Goal: Task Accomplishment & Management: Use online tool/utility

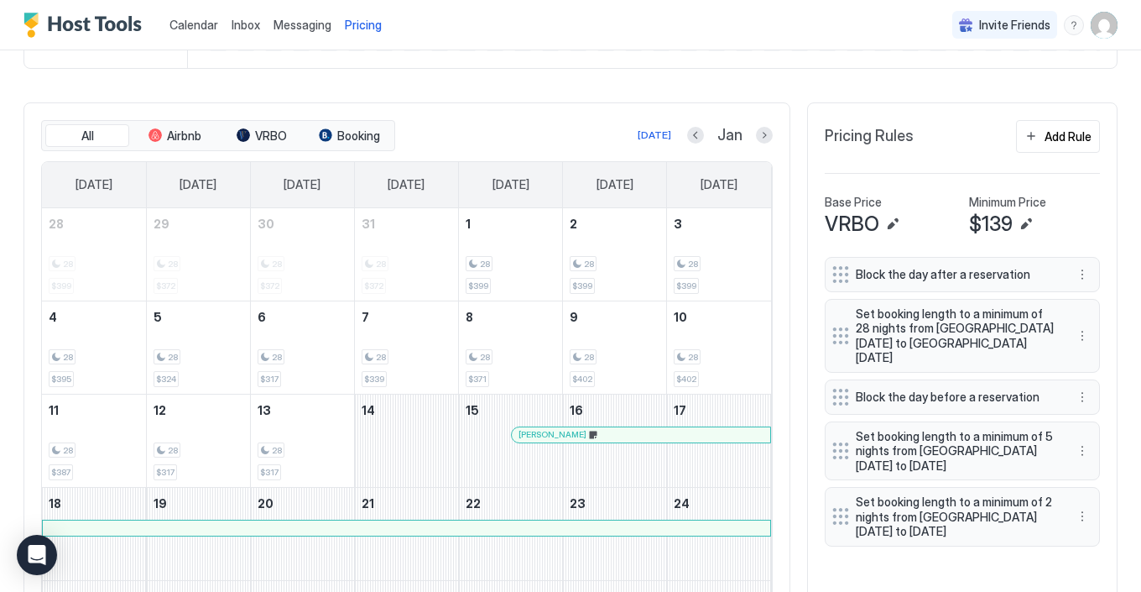
scroll to position [300, 899]
click at [693, 140] on button "Previous month" at bounding box center [695, 135] width 17 height 17
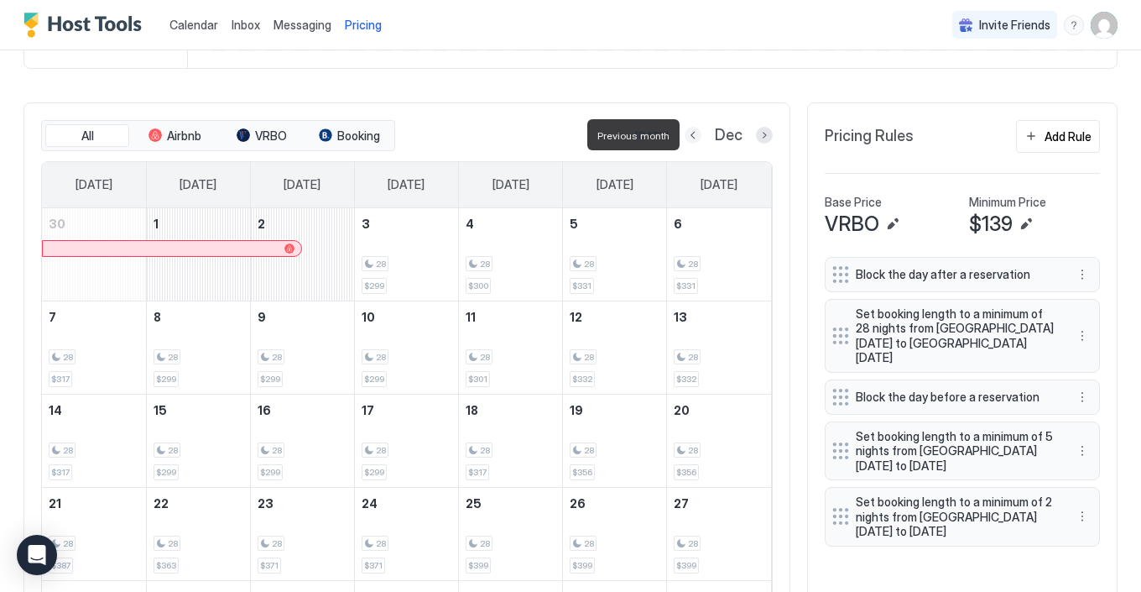
click at [693, 140] on button "Previous month" at bounding box center [693, 135] width 17 height 17
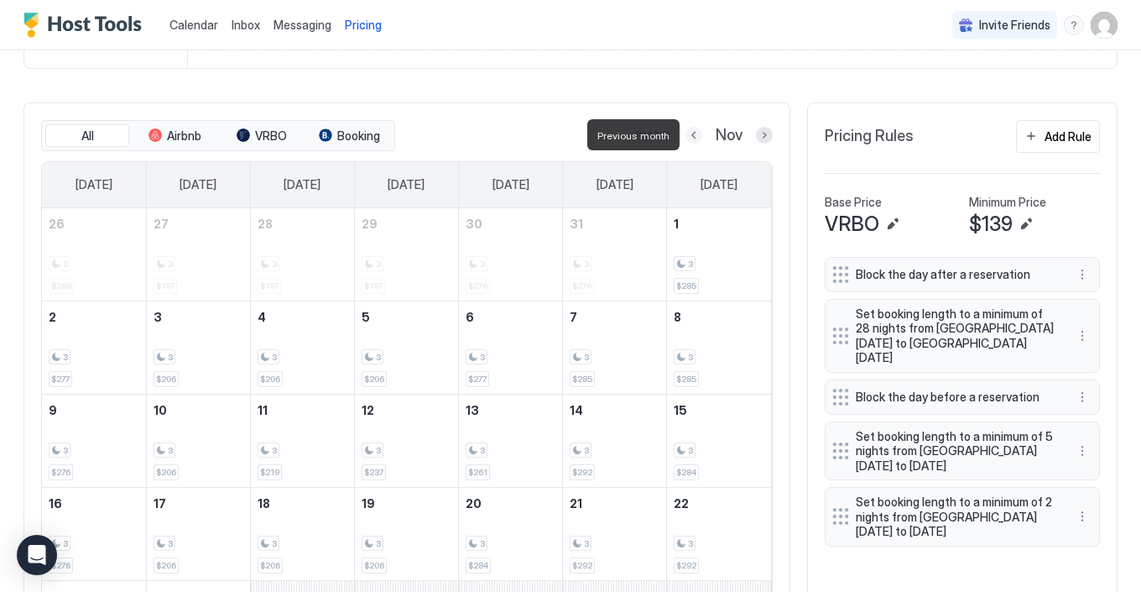
click at [693, 140] on button "Previous month" at bounding box center [694, 135] width 17 height 17
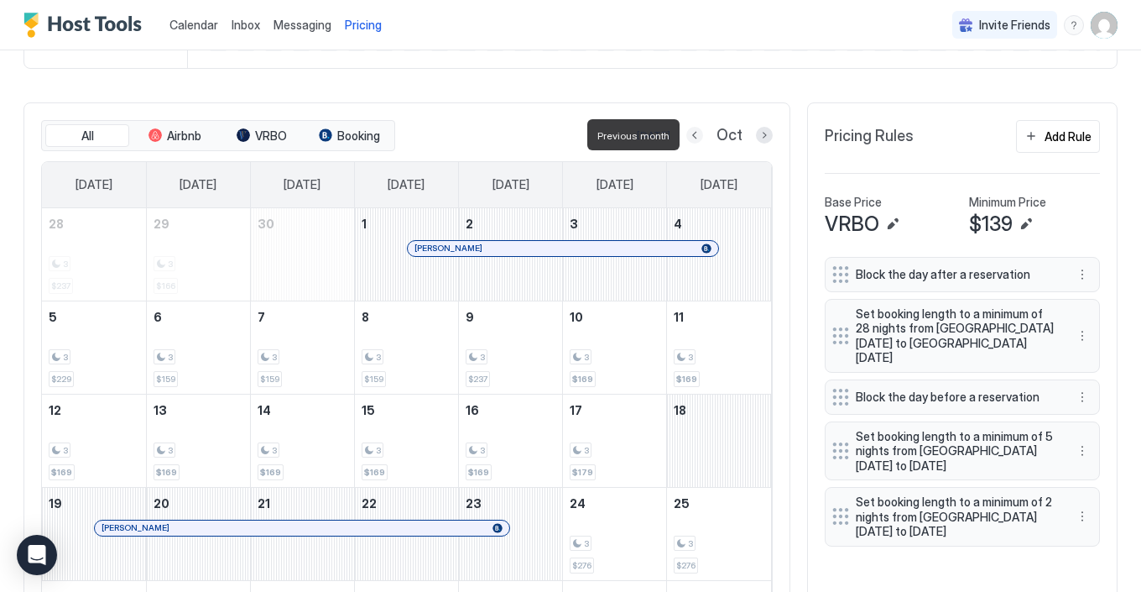
click at [693, 140] on button "Previous month" at bounding box center [694, 135] width 17 height 17
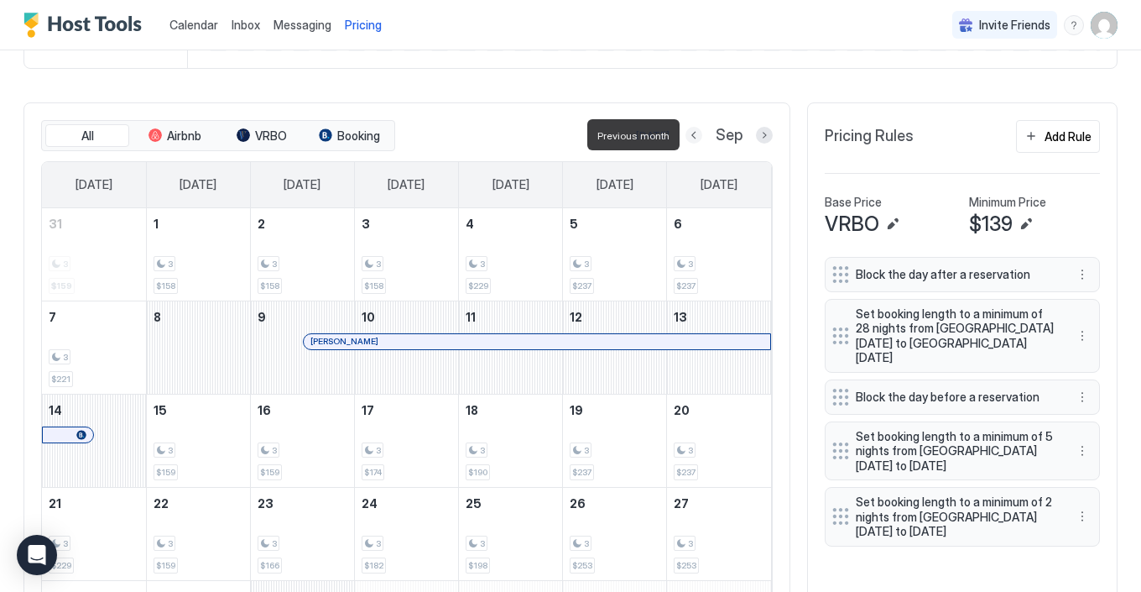
click at [693, 140] on button "Previous month" at bounding box center [694, 135] width 17 height 17
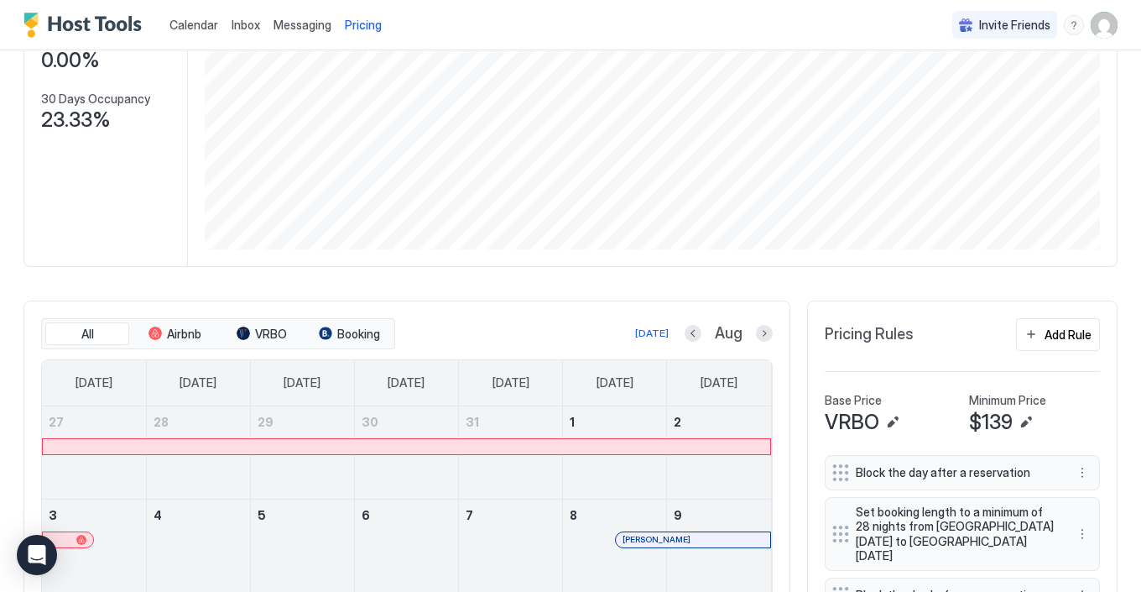
scroll to position [222, 0]
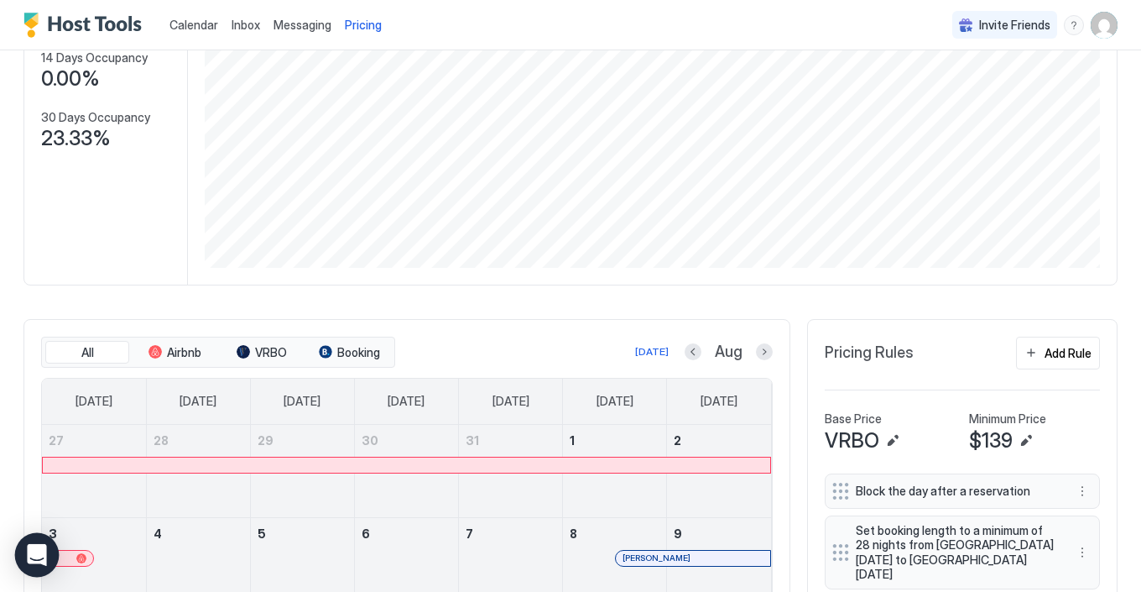
click at [37, 545] on div "Open Intercom Messenger" at bounding box center [37, 555] width 44 height 44
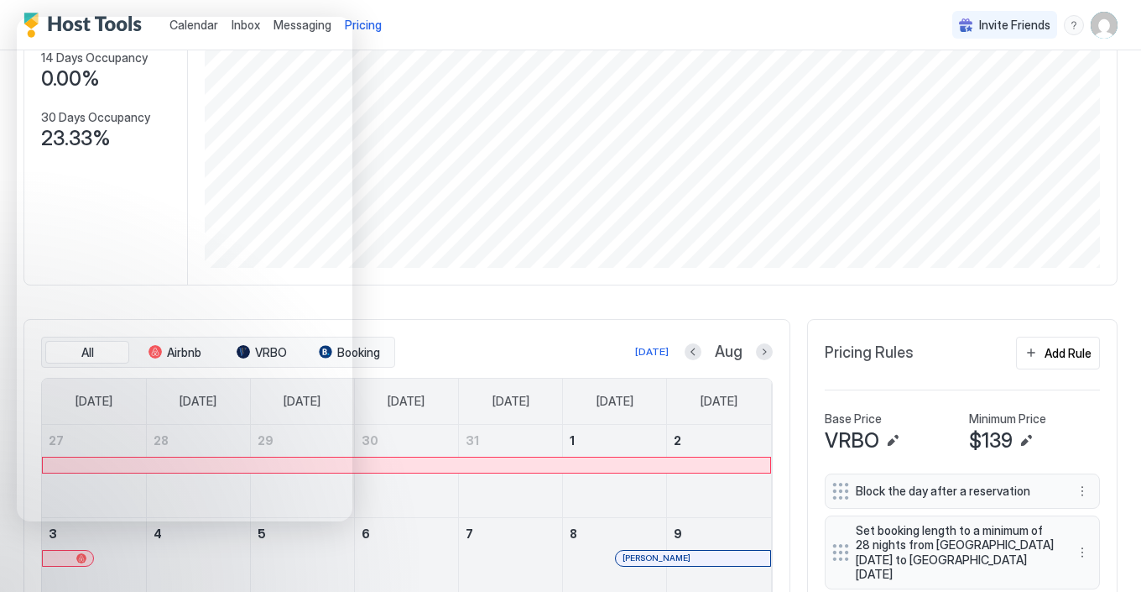
click at [498, 295] on div "Gorgeous 5-Star (Parent Listing) Synced [DATE] Min Price $ 0 Max Price $ 402 14…" at bounding box center [570, 444] width 1094 height 1149
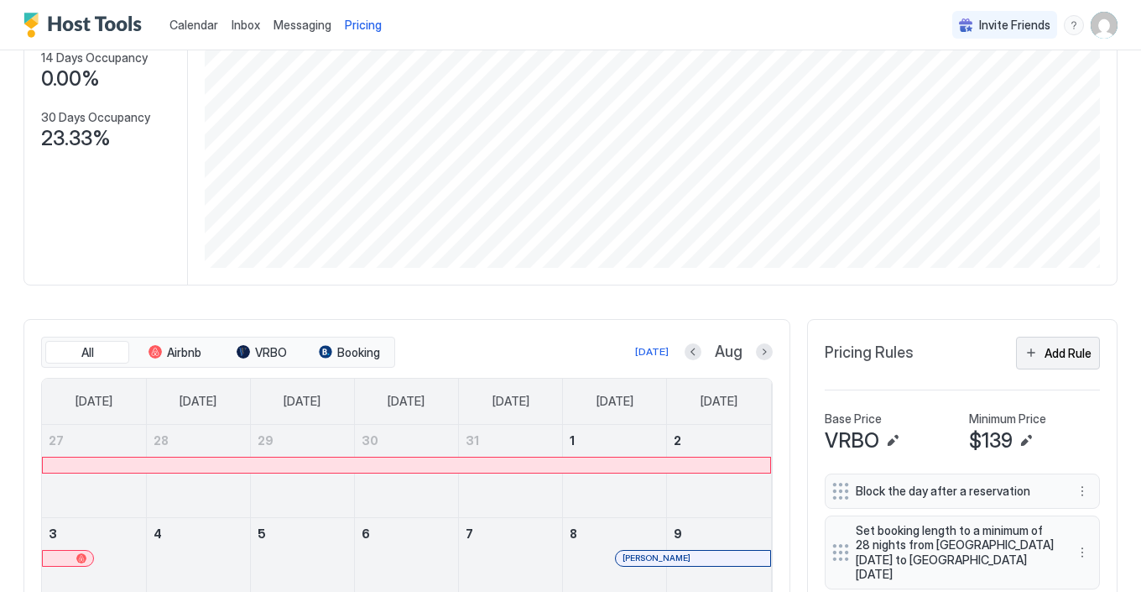
click at [1056, 353] on div "Add Rule" at bounding box center [1068, 353] width 47 height 18
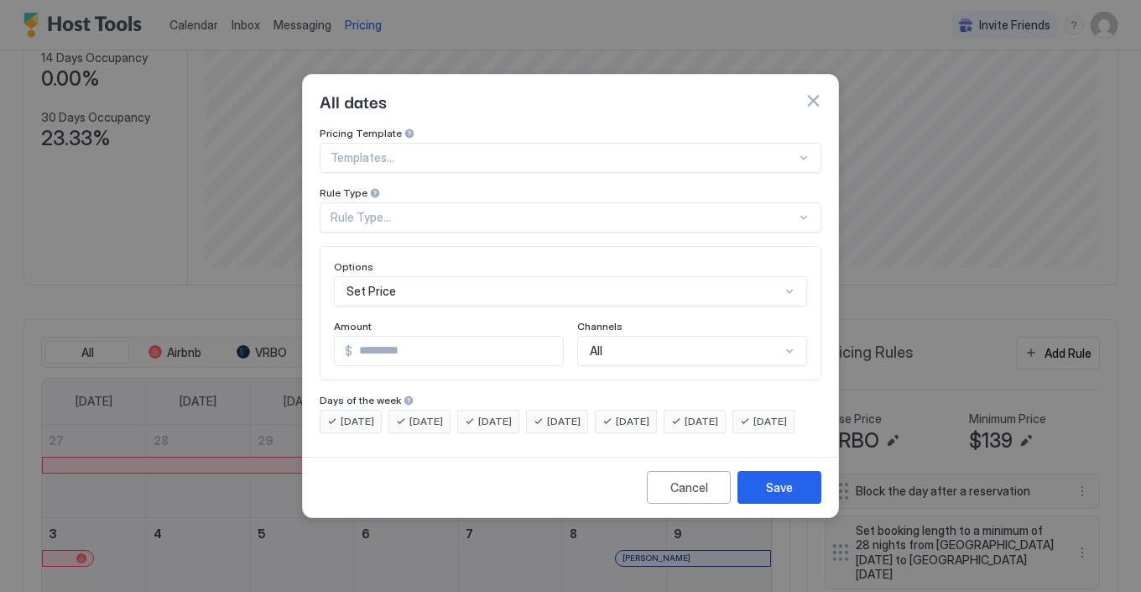
click at [808, 151] on div at bounding box center [803, 157] width 13 height 13
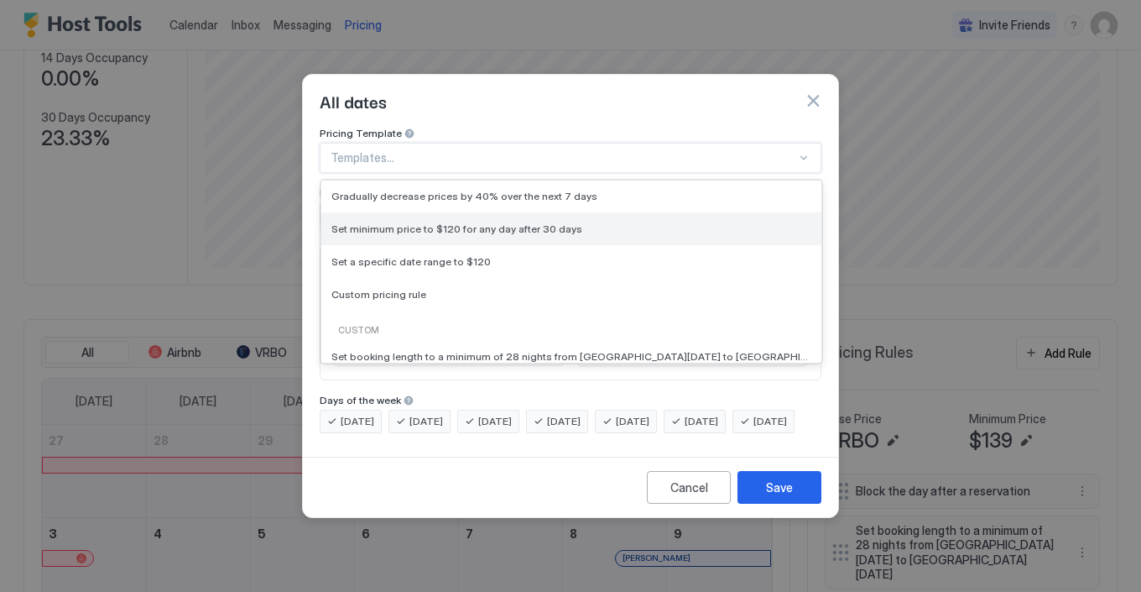
scroll to position [89, 0]
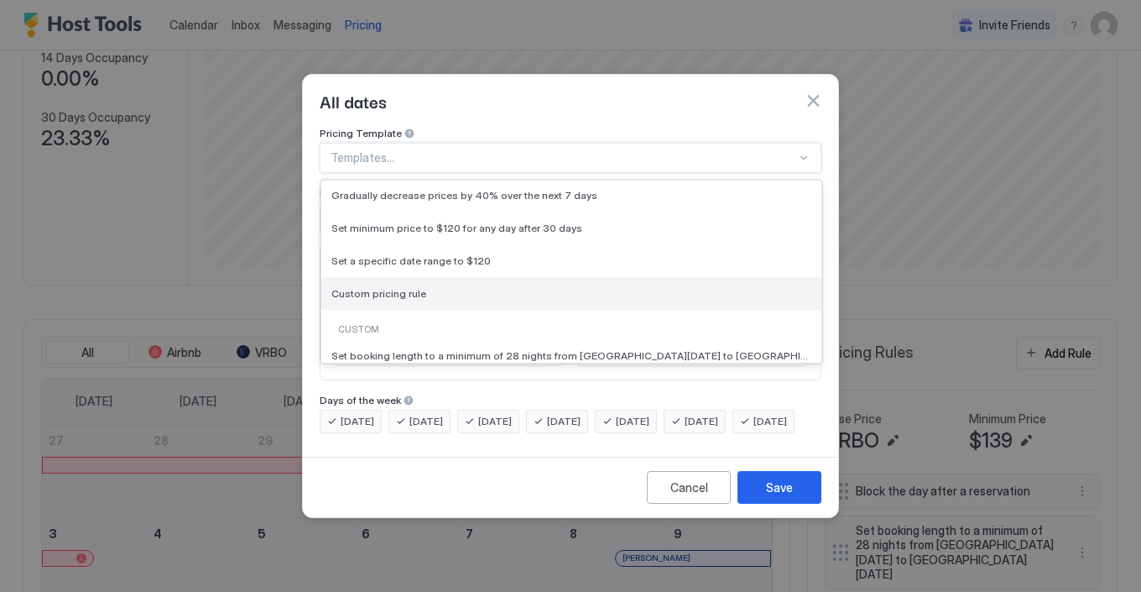
click at [411, 287] on span "Custom pricing rule" at bounding box center [378, 293] width 95 height 13
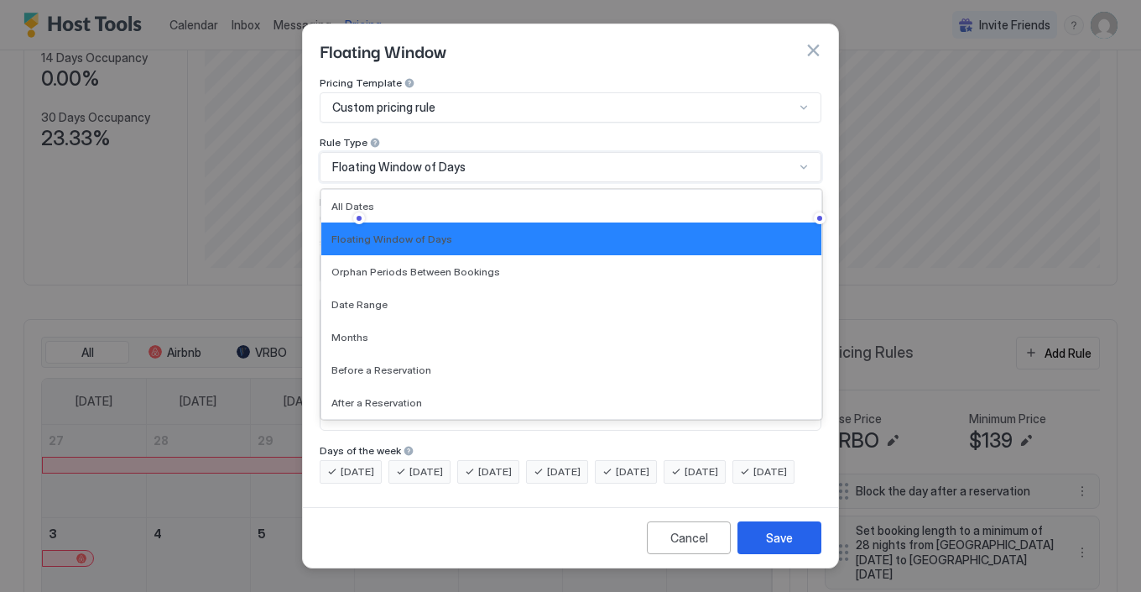
click at [809, 160] on div at bounding box center [803, 166] width 13 height 13
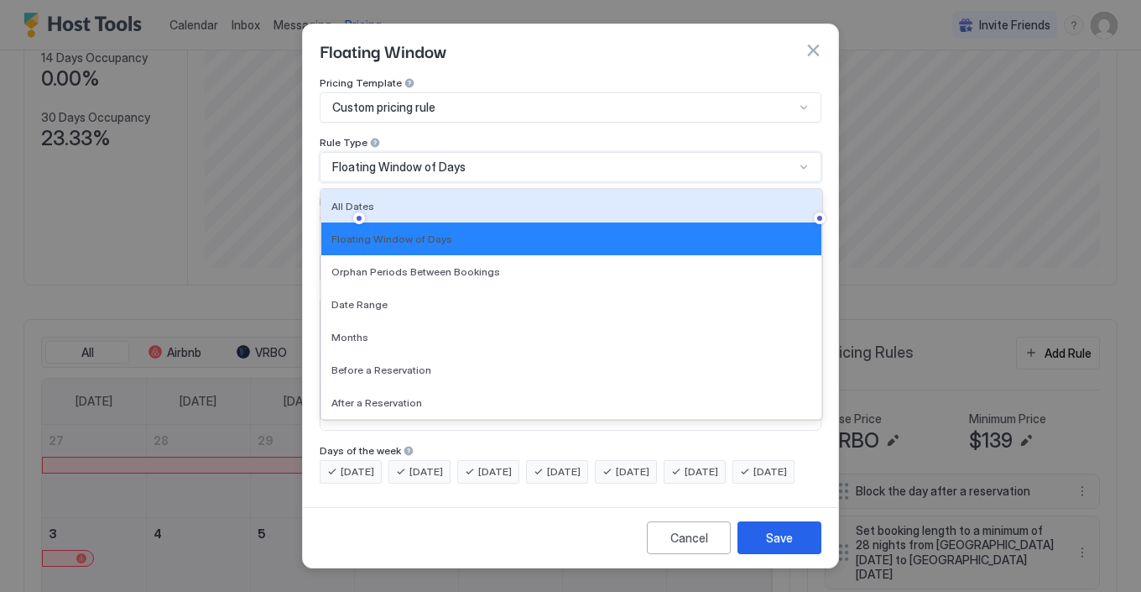
click at [816, 157] on div "Floating Window of Days" at bounding box center [571, 167] width 502 height 30
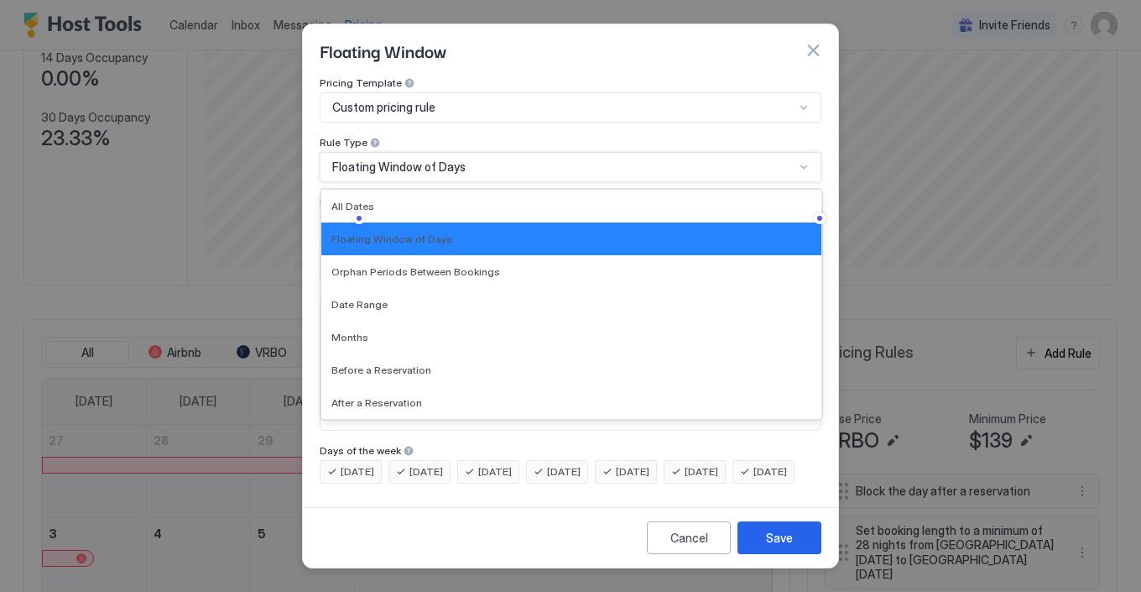
click at [816, 157] on div "Floating Window of Days" at bounding box center [571, 167] width 502 height 30
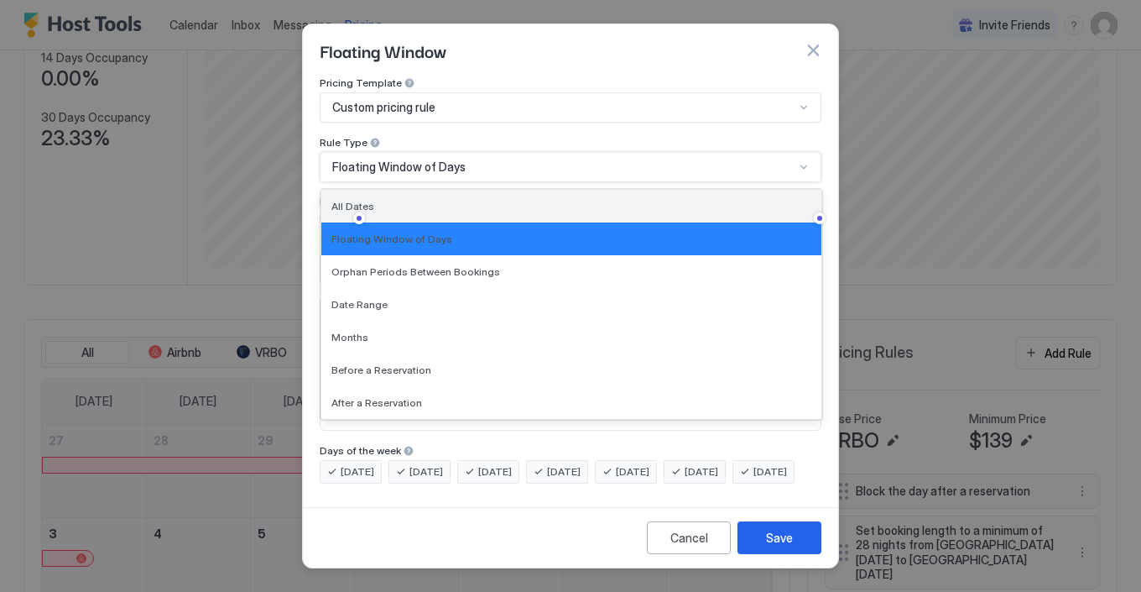
click at [349, 200] on span "All Dates" at bounding box center [352, 206] width 43 height 13
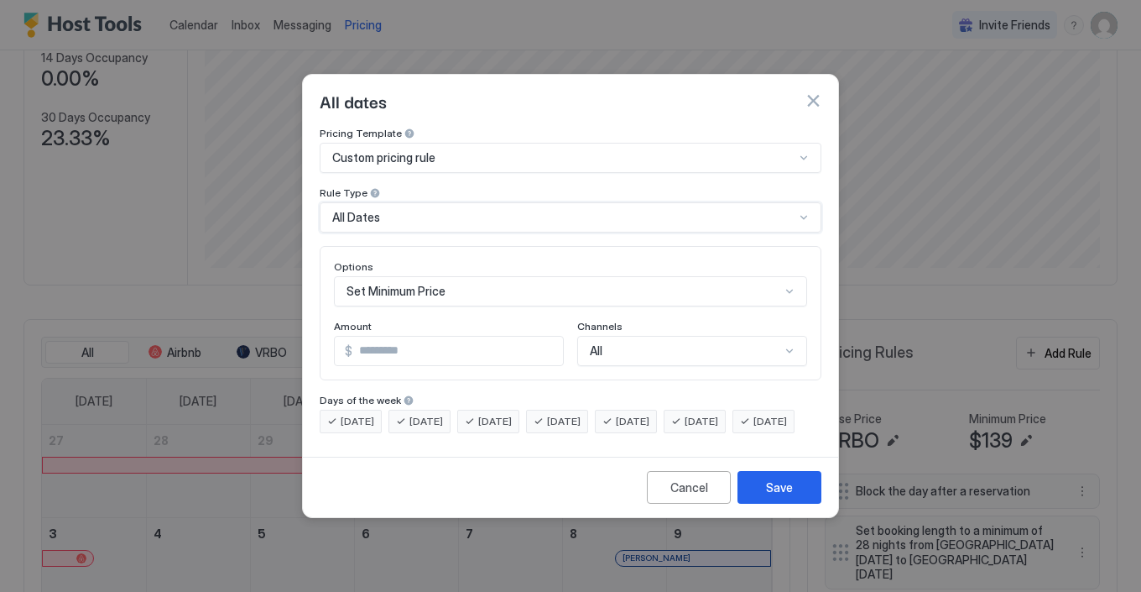
click at [788, 277] on div "Set Minimum Price" at bounding box center [570, 291] width 473 height 30
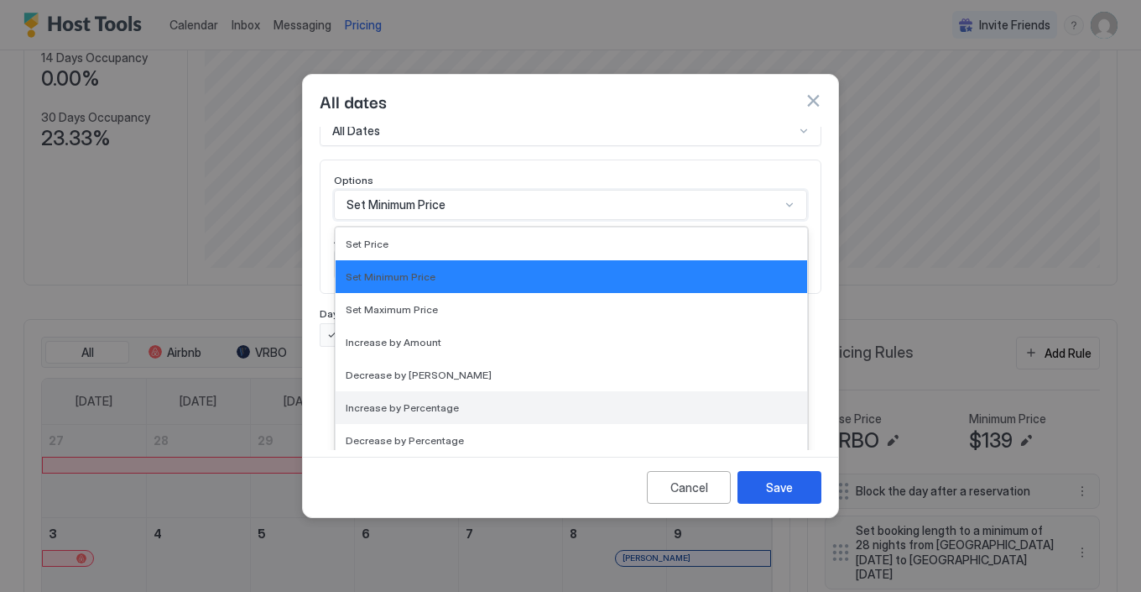
click at [416, 401] on span "Increase by Percentage" at bounding box center [402, 407] width 113 height 13
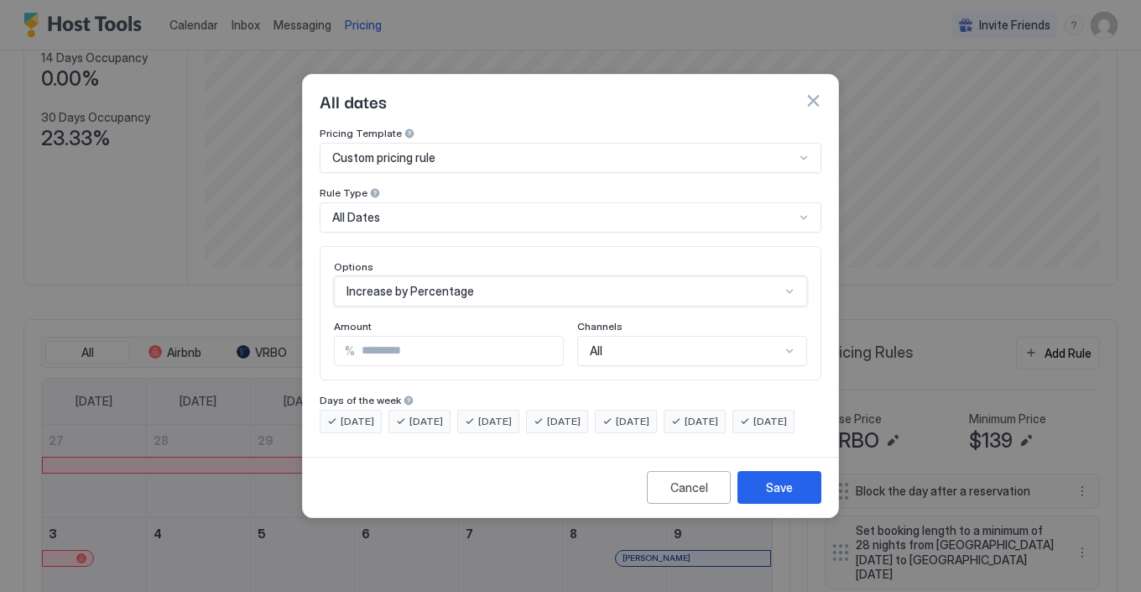
scroll to position [0, 0]
click at [548, 339] on input "***" at bounding box center [459, 350] width 208 height 29
type input "*"
click at [675, 336] on div "All" at bounding box center [692, 351] width 230 height 30
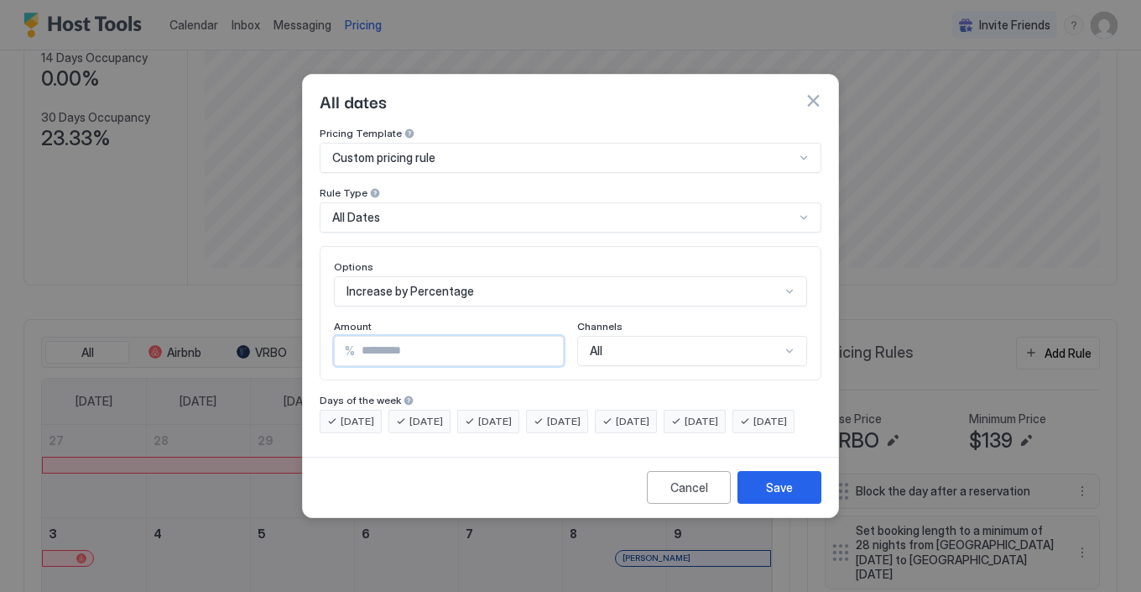
scroll to position [61, 0]
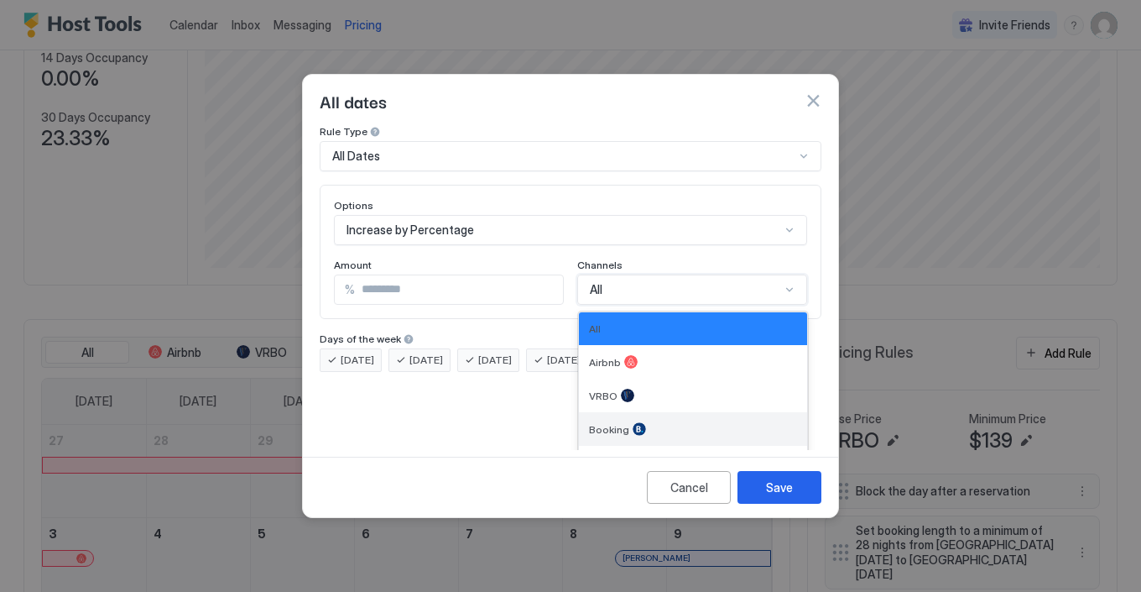
click at [612, 423] on span "Booking" at bounding box center [609, 429] width 40 height 13
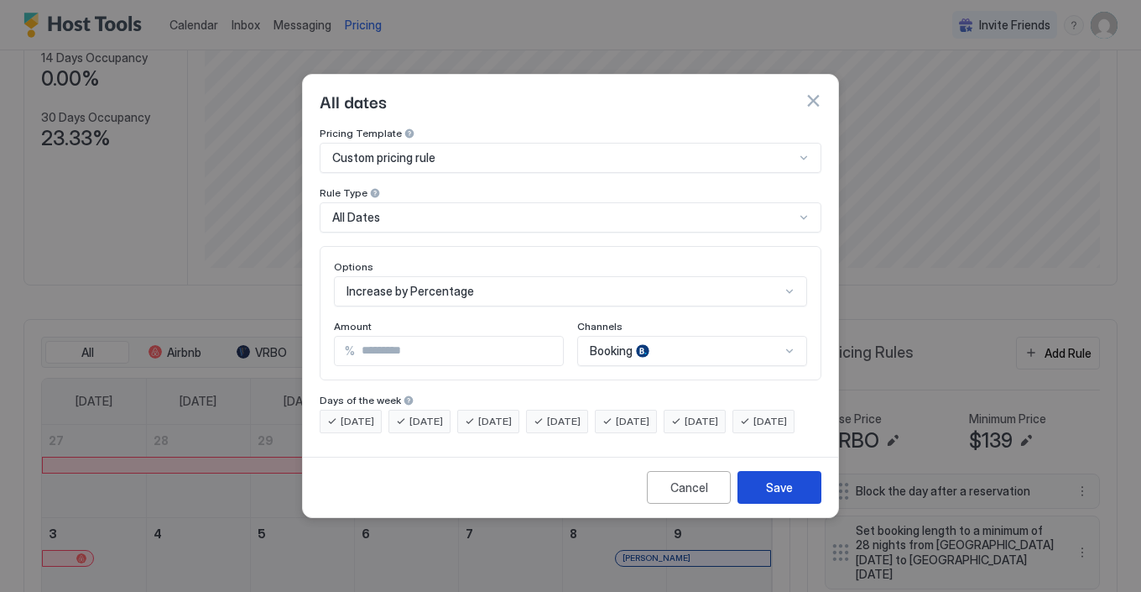
click at [780, 494] on div "Save" at bounding box center [779, 487] width 27 height 18
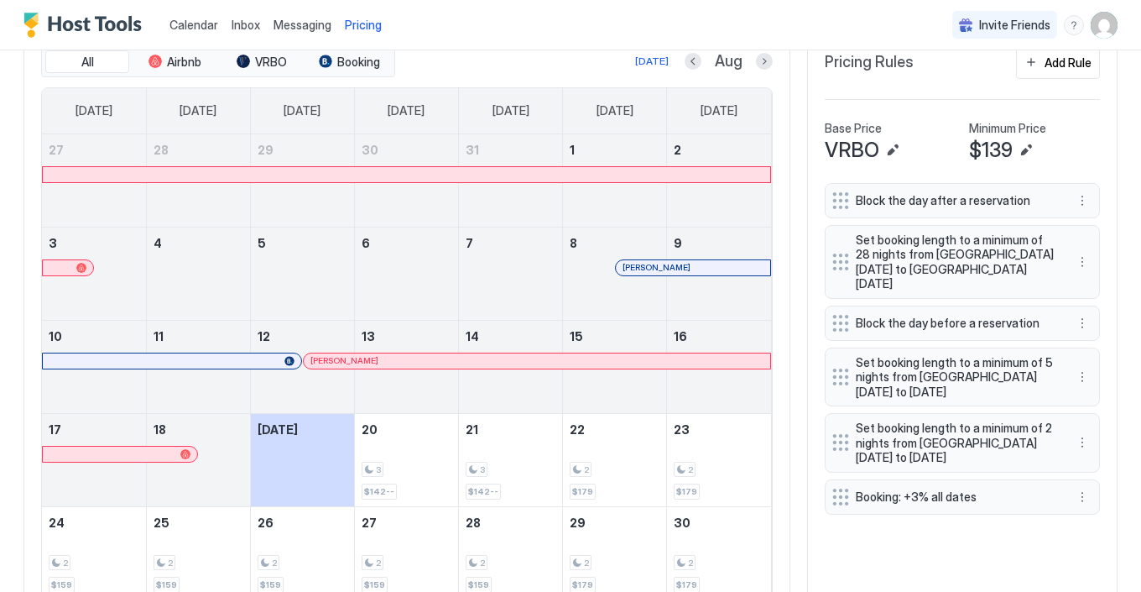
scroll to position [518, 0]
